Goal: Information Seeking & Learning: Find specific fact

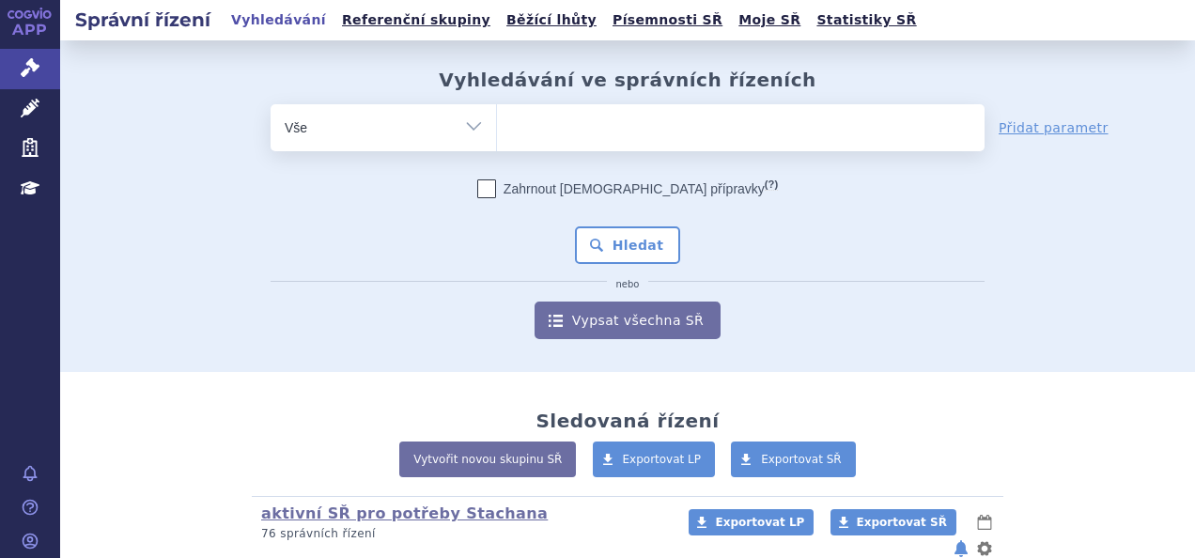
click at [529, 137] on ul at bounding box center [740, 123] width 487 height 39
click at [497, 137] on select at bounding box center [496, 126] width 1 height 47
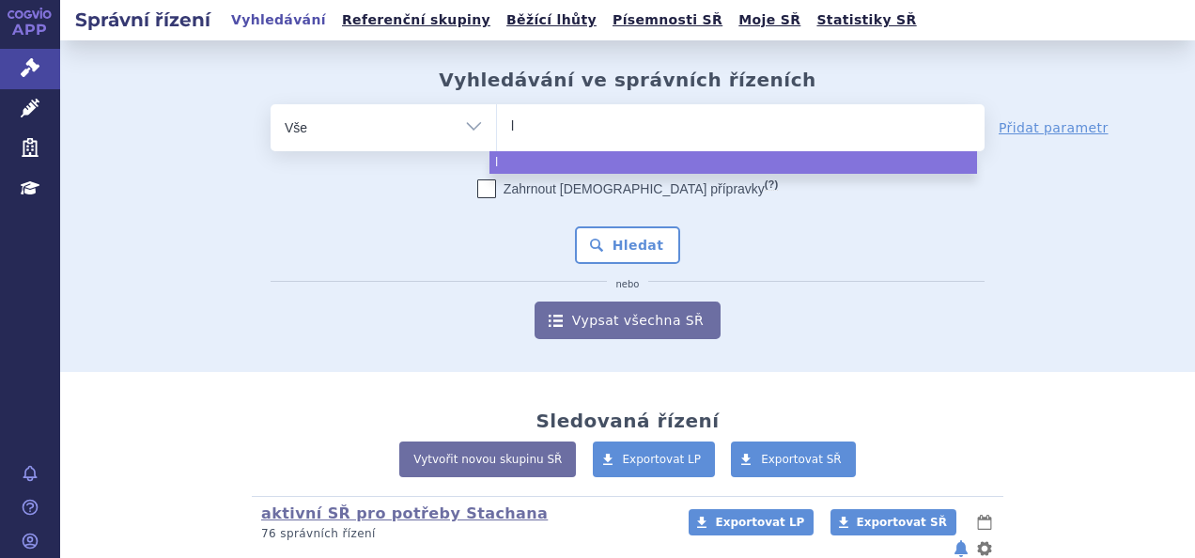
type input "ly"
type input "lyn"
type input "lynpa"
type input "lynpar"
type input "lynparz"
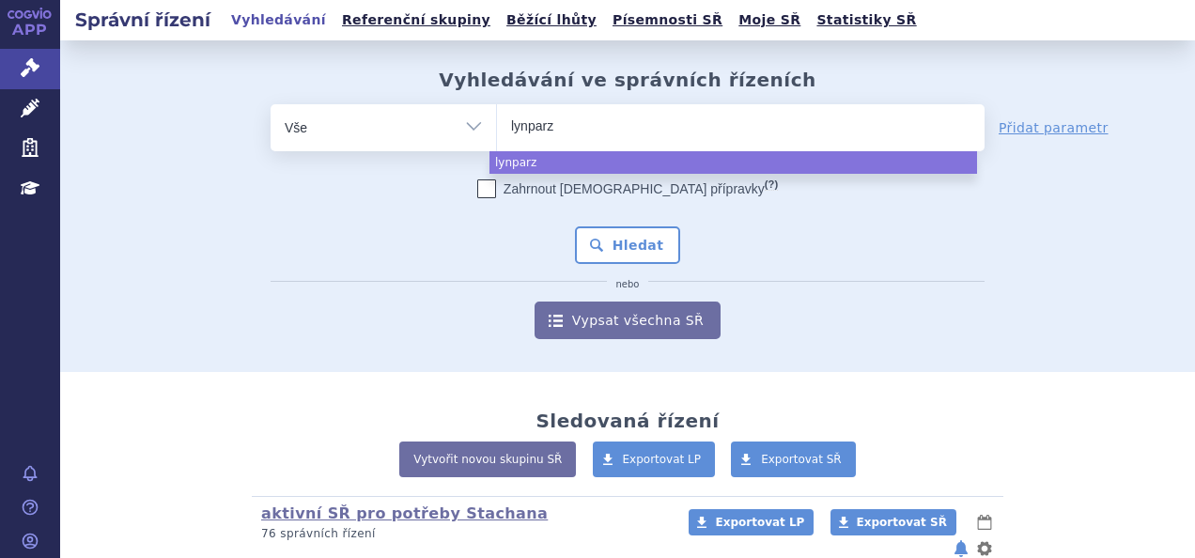
type input "lynparza"
select select "lynparza"
click at [613, 248] on button "Hledat" at bounding box center [628, 245] width 106 height 38
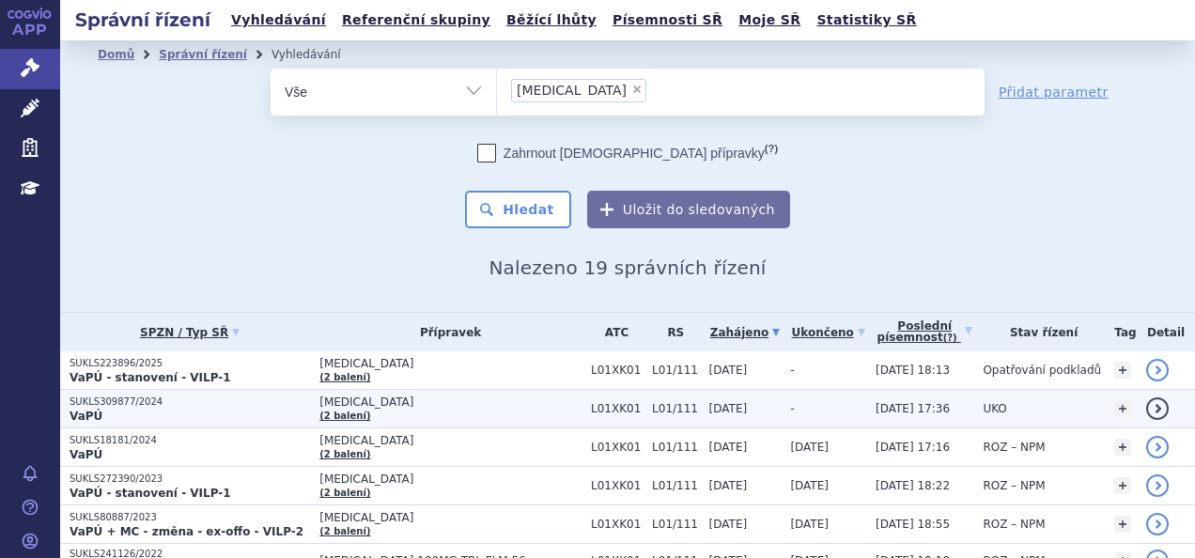
click at [122, 406] on p "SUKLS309877/2024" at bounding box center [189, 401] width 240 height 13
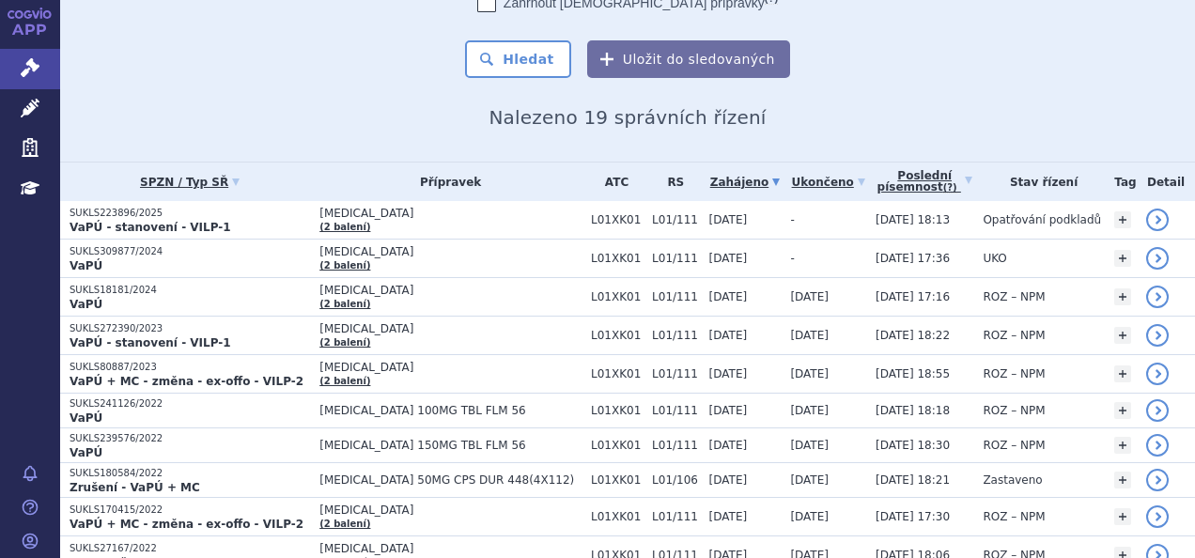
scroll to position [188, 0]
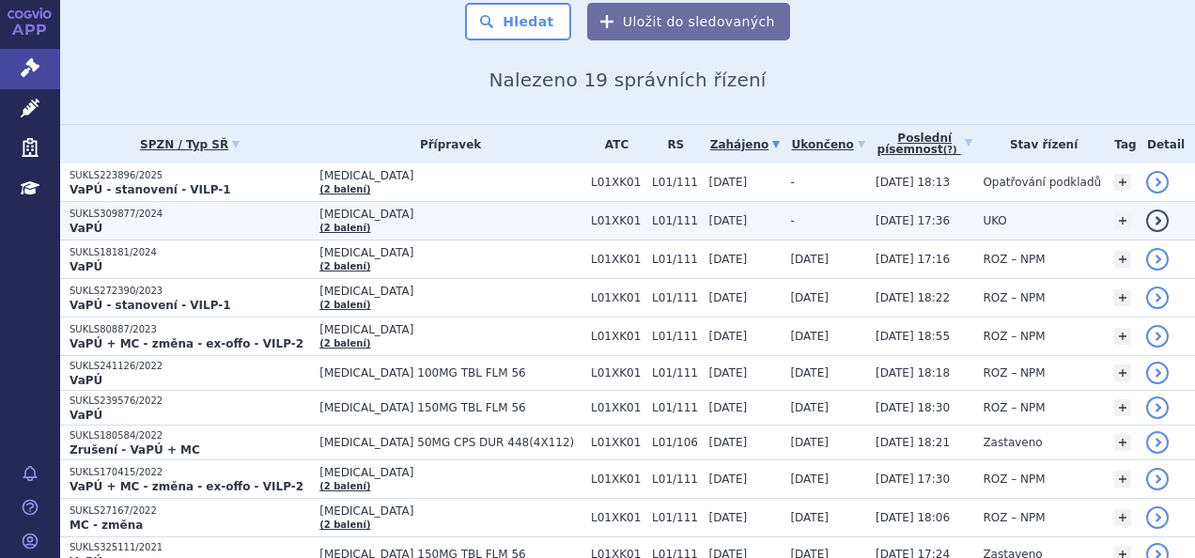
click at [344, 210] on span "[MEDICAL_DATA]" at bounding box center [450, 214] width 262 height 13
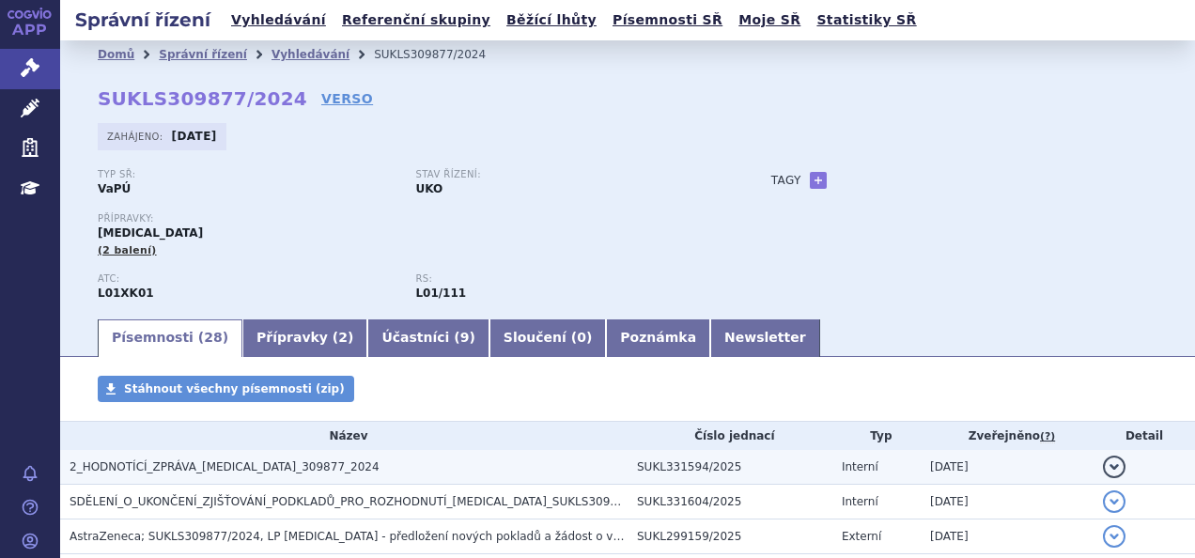
click at [259, 470] on span "2_HODNOTÍCÍ_ZPRÁVA_LYNPARZA_309877_2024" at bounding box center [224, 466] width 310 height 13
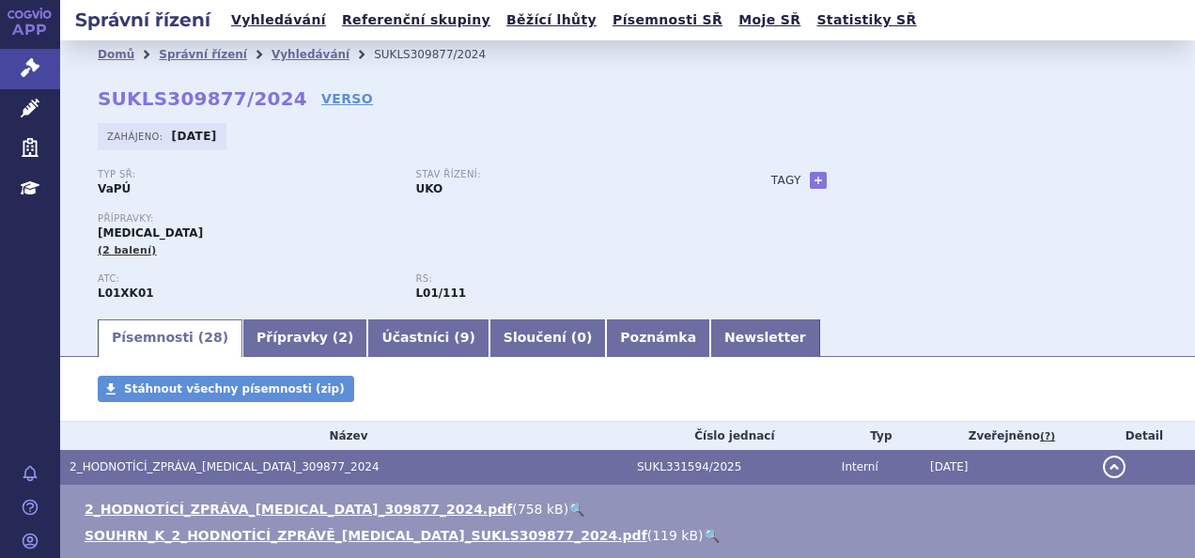
click at [568, 511] on link "🔍" at bounding box center [576, 509] width 16 height 15
click at [256, 15] on link "Vyhledávání" at bounding box center [278, 20] width 106 height 25
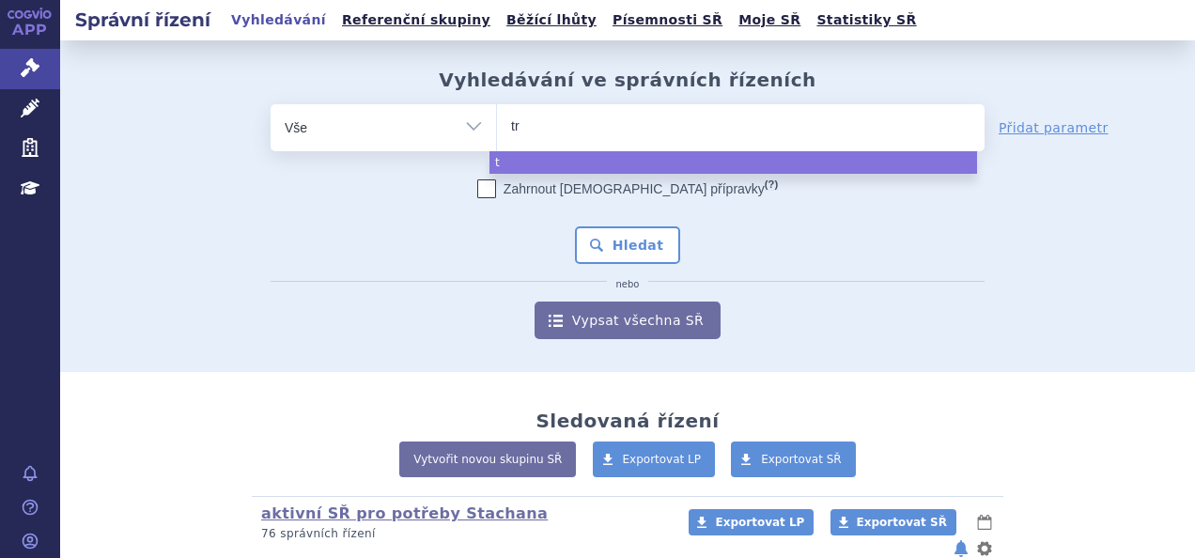
type input "tre"
type input "trem"
type input "tremf"
type input "tremfy"
type input "[MEDICAL_DATA]"
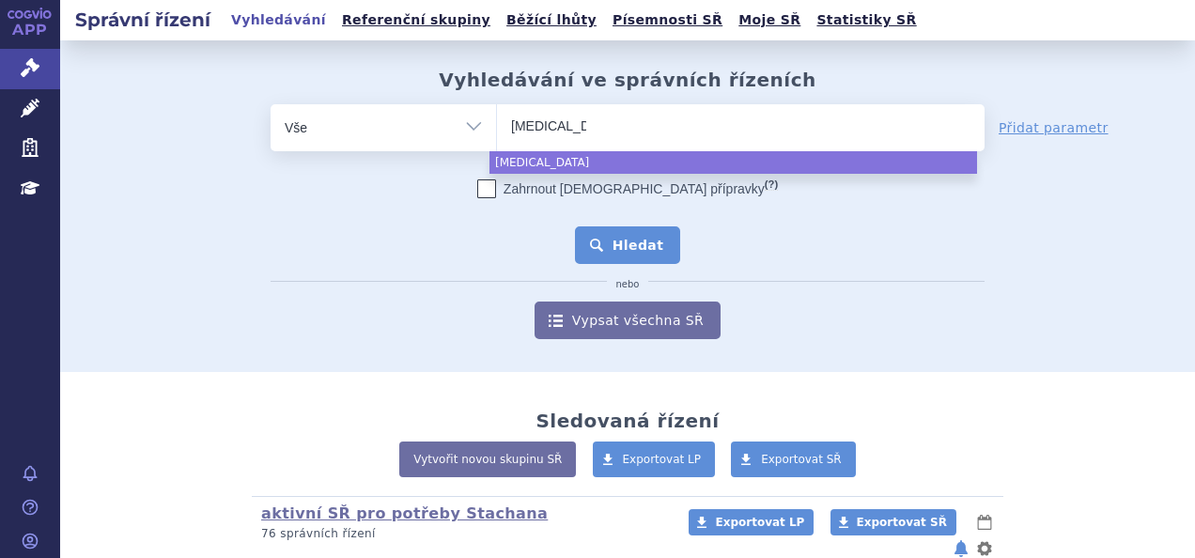
select select "[MEDICAL_DATA]"
click at [620, 242] on button "Hledat" at bounding box center [628, 245] width 106 height 38
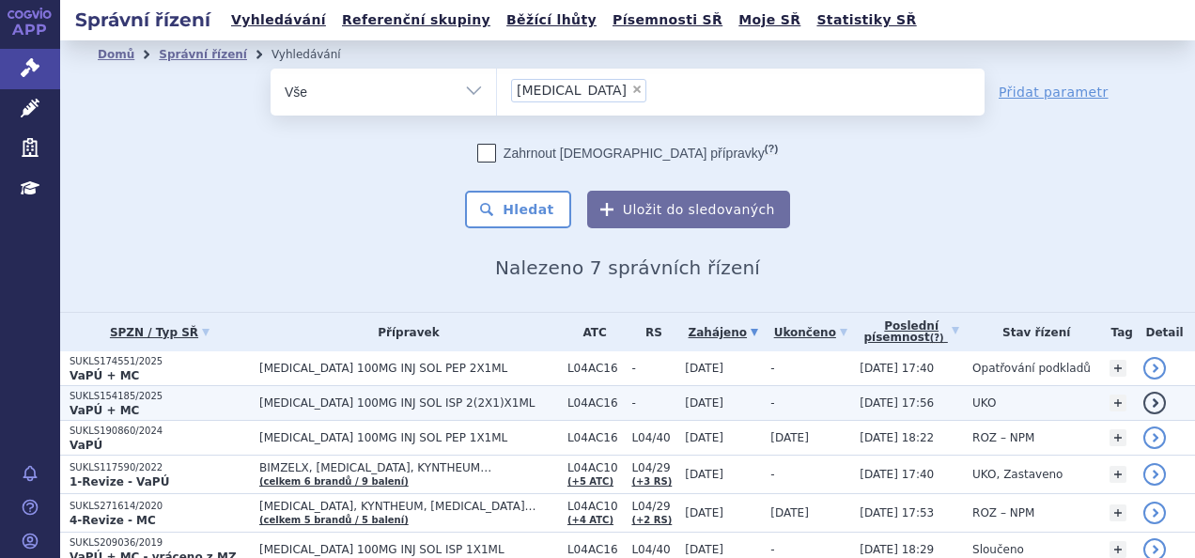
click at [106, 404] on strong "VaPÚ + MC" at bounding box center [103, 410] width 69 height 13
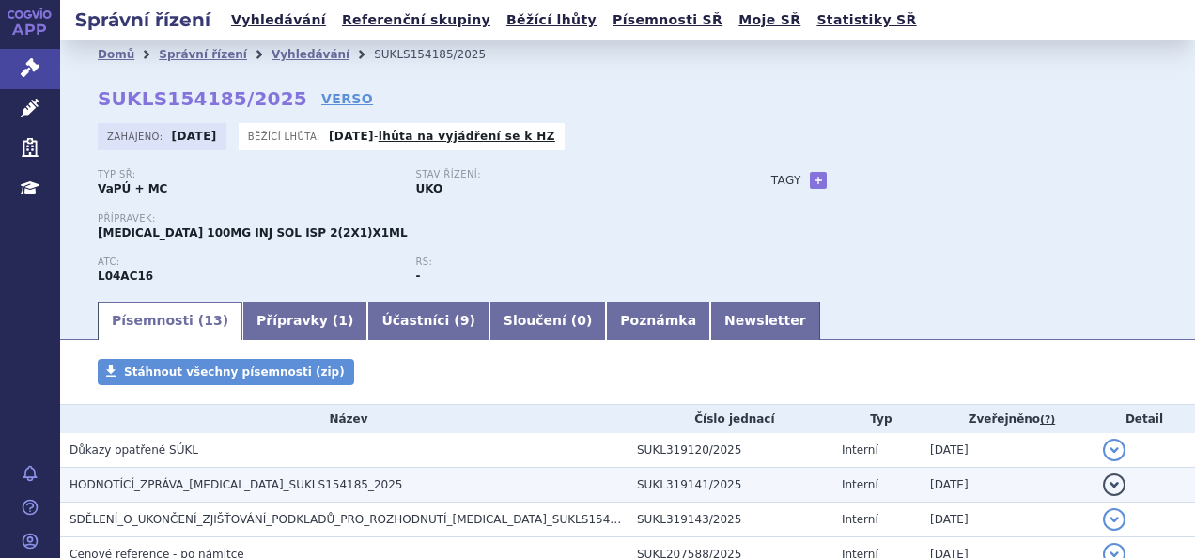
click at [264, 486] on span "HODNOTÍCÍ_ZPRÁVA_[MEDICAL_DATA]_SUKLS154185_2025" at bounding box center [235, 484] width 333 height 13
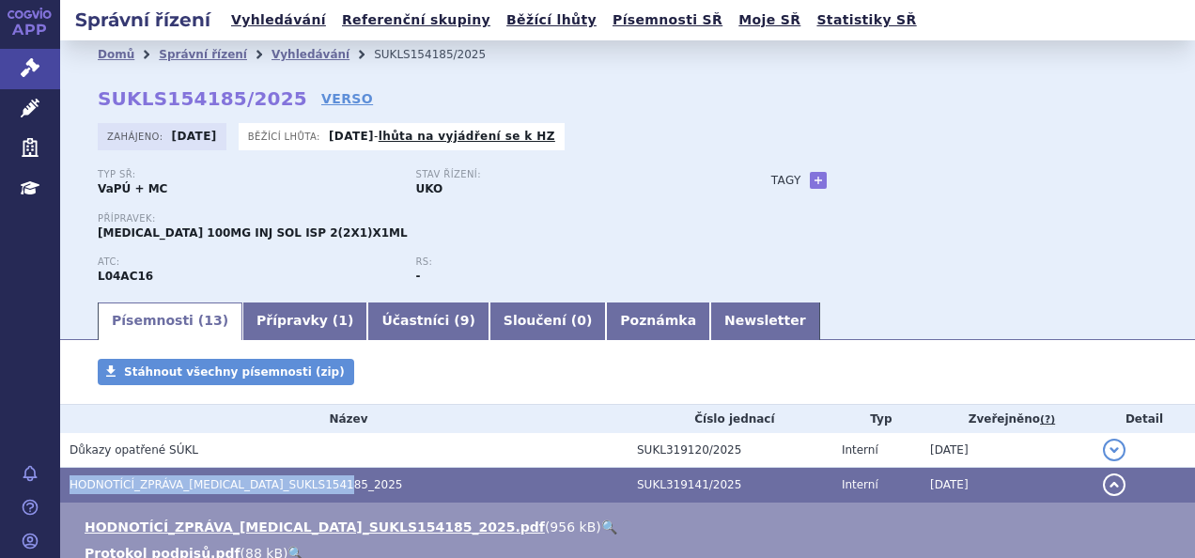
click at [264, 486] on span "HODNOTÍCÍ_ZPRÁVA_[MEDICAL_DATA]_SUKLS154185_2025" at bounding box center [235, 484] width 333 height 13
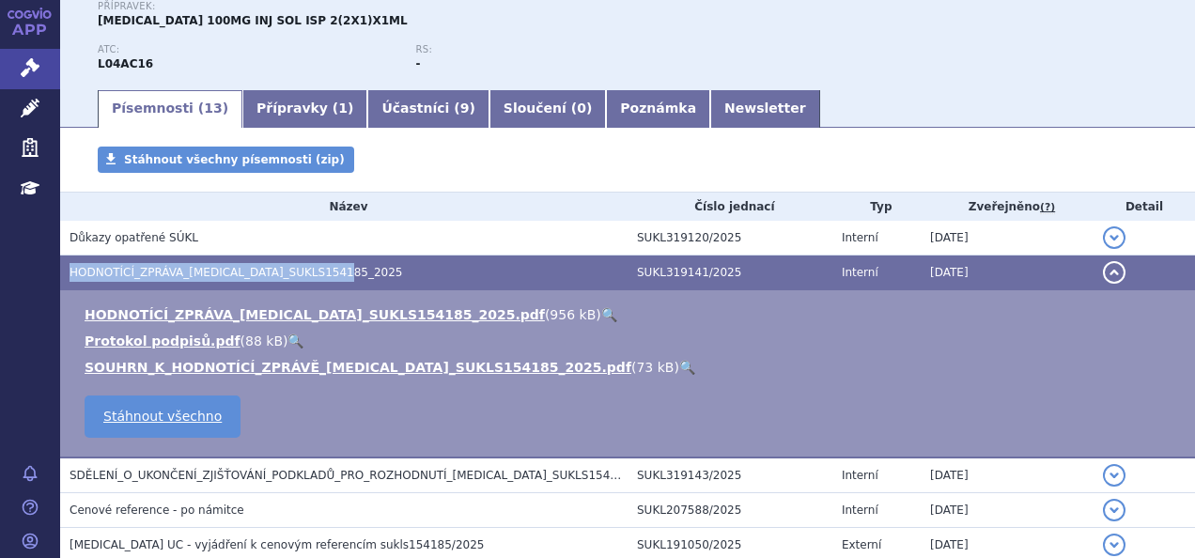
scroll to position [275, 0]
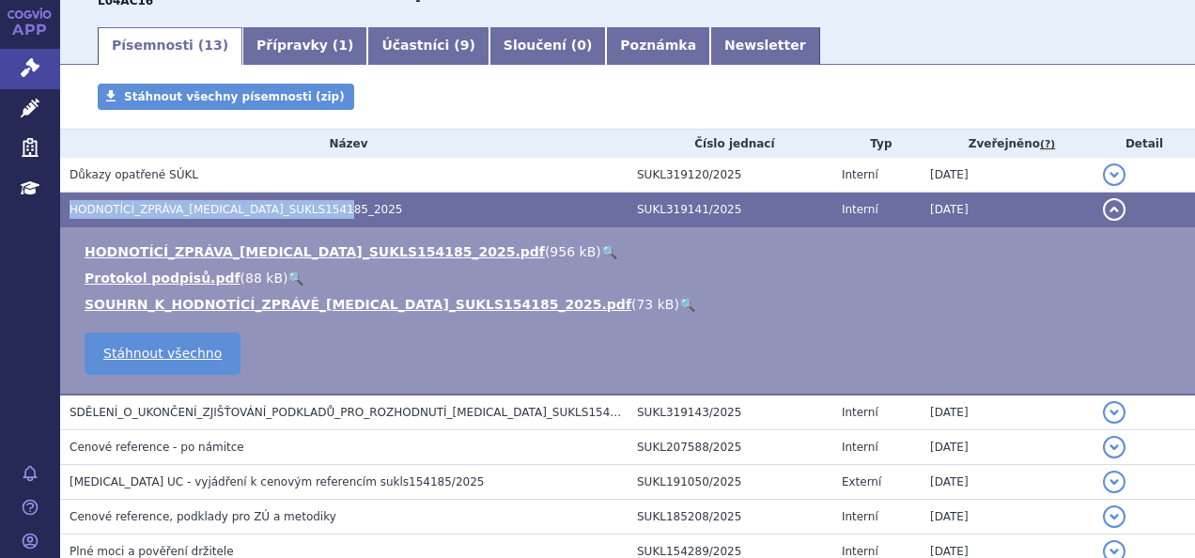
click at [601, 251] on link "🔍" at bounding box center [609, 251] width 16 height 15
